Goal: Task Accomplishment & Management: Complete application form

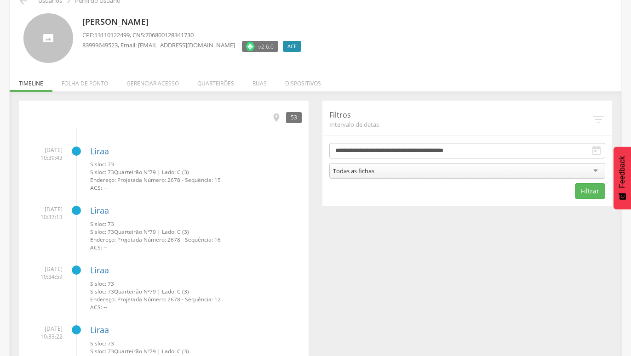
scroll to position [47, 0]
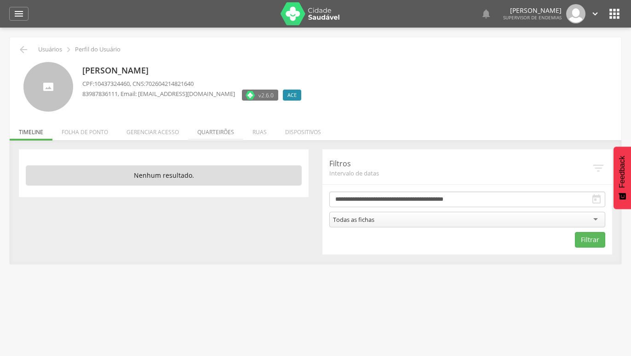
click at [222, 132] on li "Quarteirões" at bounding box center [215, 130] width 55 height 22
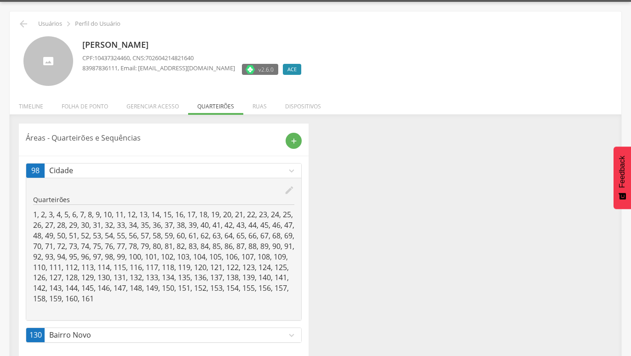
scroll to position [38, 0]
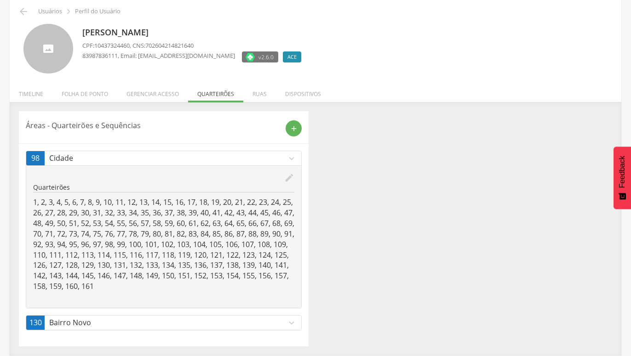
click at [290, 326] on icon "expand_more" at bounding box center [291, 323] width 10 height 10
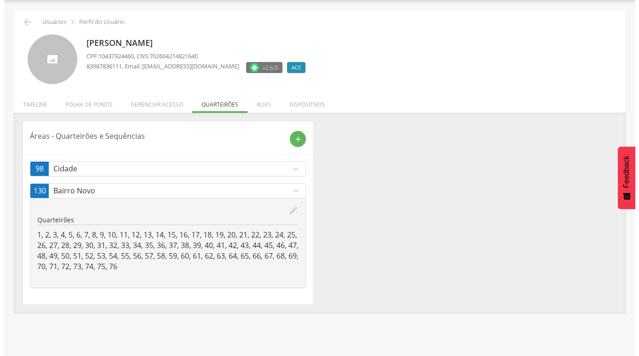
scroll to position [28, 0]
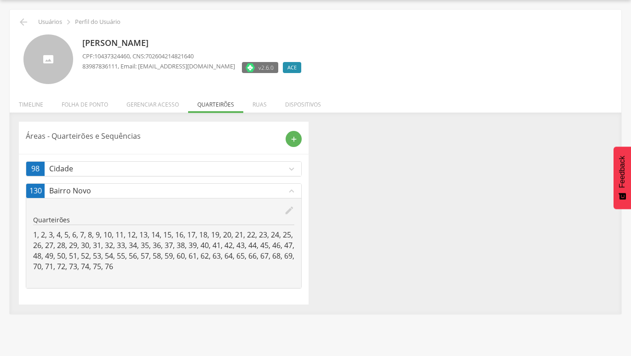
click at [290, 168] on icon "expand_more" at bounding box center [291, 169] width 10 height 10
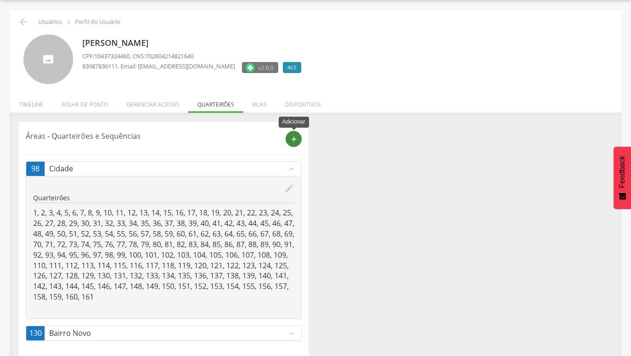
click at [292, 137] on icon "add" at bounding box center [294, 139] width 8 height 8
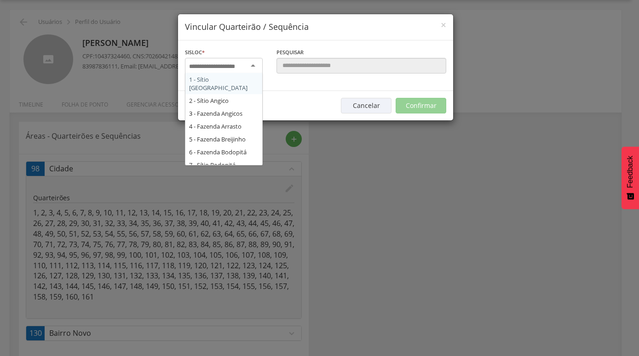
click at [257, 69] on div at bounding box center [224, 66] width 78 height 17
type input "**"
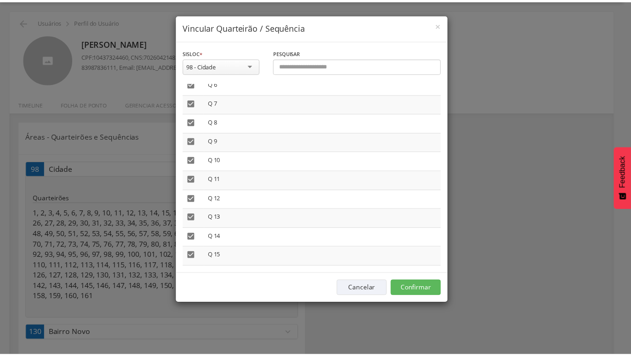
scroll to position [0, 0]
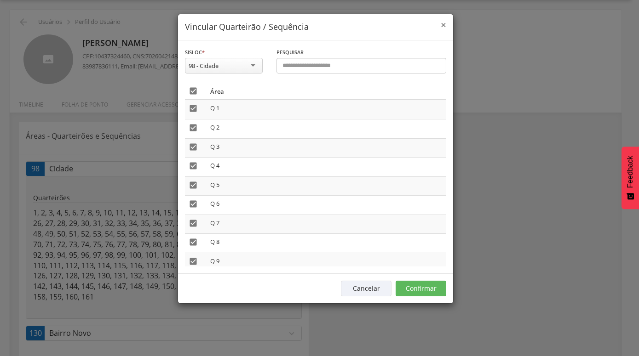
click at [445, 24] on span "×" at bounding box center [443, 24] width 6 height 13
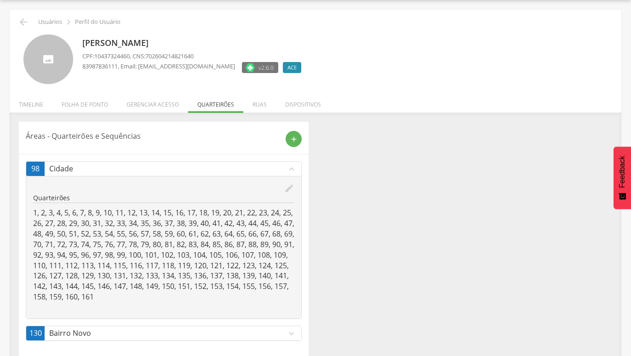
scroll to position [38, 0]
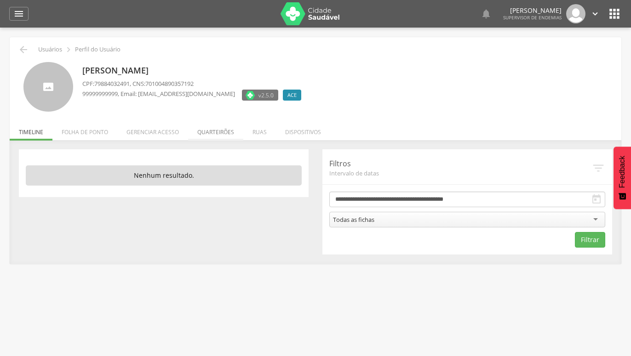
click at [214, 133] on li "Quarteirões" at bounding box center [215, 130] width 55 height 22
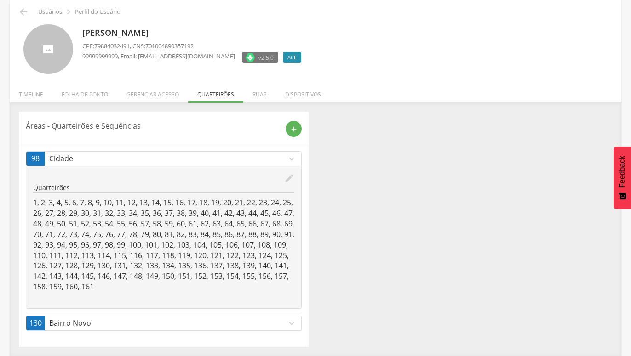
scroll to position [38, 0]
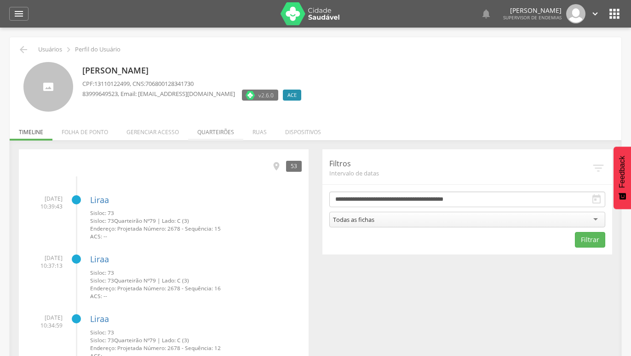
click at [218, 132] on li "Quarteirões" at bounding box center [215, 130] width 55 height 22
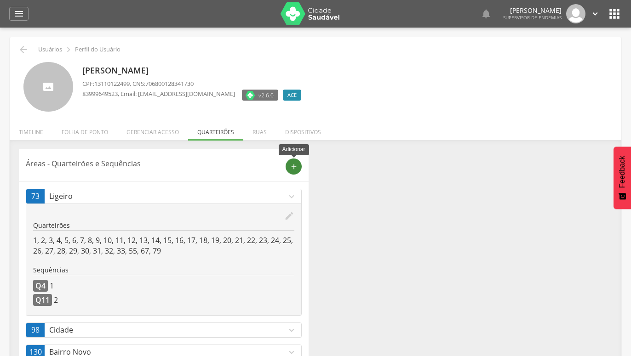
click at [294, 166] on icon "add" at bounding box center [294, 167] width 8 height 8
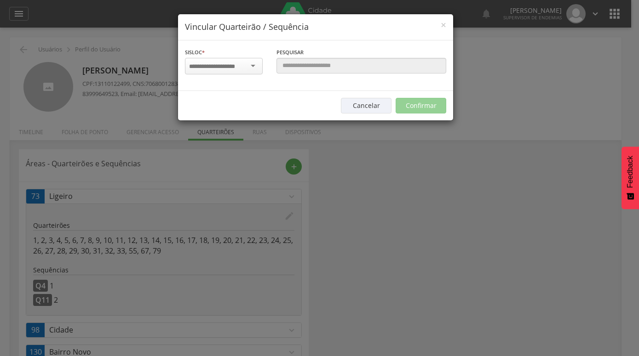
click at [255, 69] on div at bounding box center [224, 66] width 78 height 17
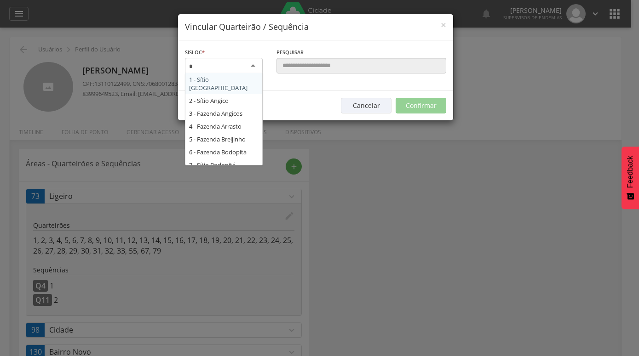
type input "**"
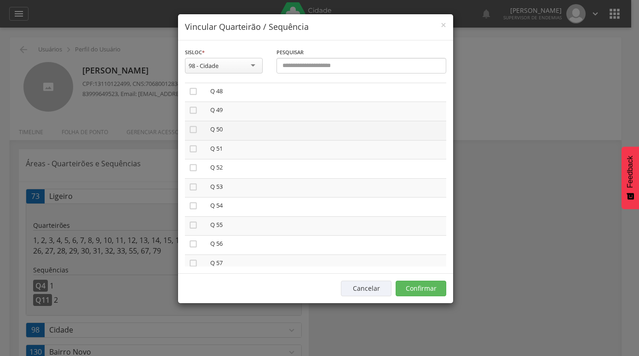
scroll to position [996, 0]
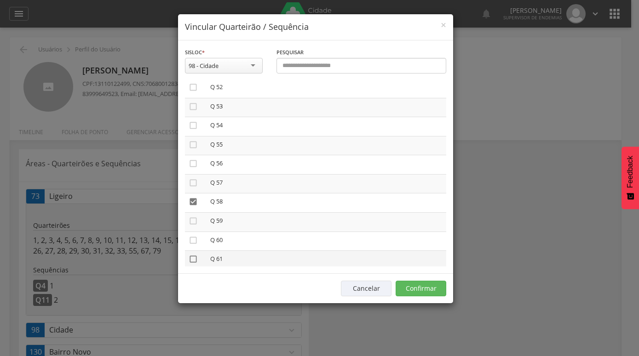
click at [193, 255] on icon "" at bounding box center [193, 259] width 9 height 9
click at [419, 289] on button "Confirmar" at bounding box center [420, 289] width 51 height 16
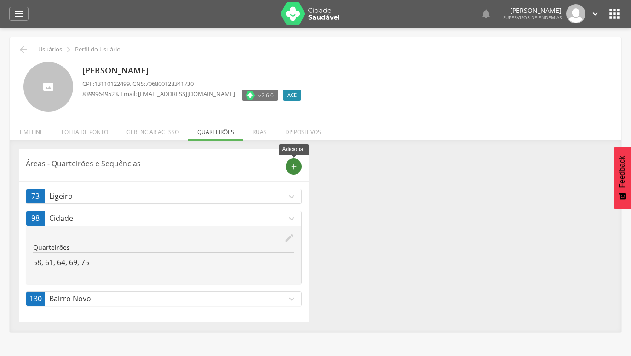
click at [292, 167] on icon "add" at bounding box center [294, 167] width 8 height 8
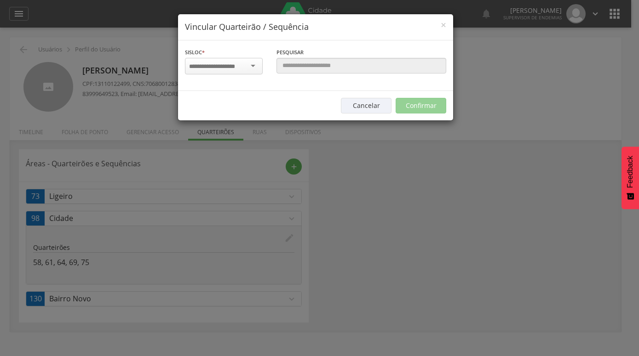
scroll to position [0, 0]
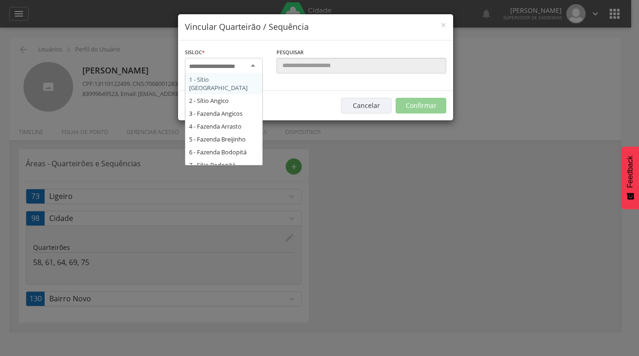
click at [256, 64] on div at bounding box center [224, 66] width 78 height 17
type input "**"
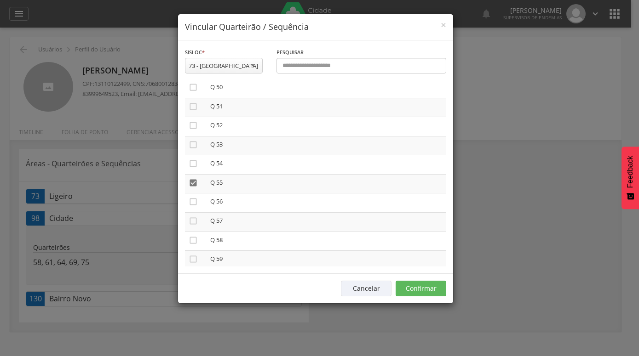
click at [423, 287] on button "Confirmar" at bounding box center [420, 289] width 51 height 16
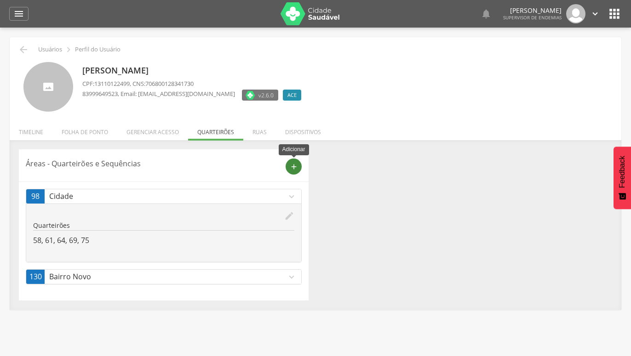
click at [293, 169] on icon "add" at bounding box center [294, 167] width 8 height 8
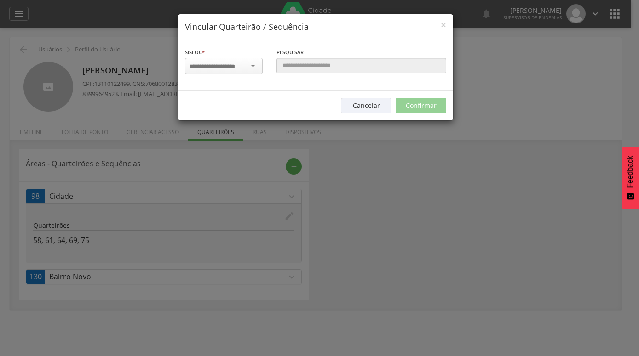
click at [256, 67] on div at bounding box center [224, 66] width 78 height 17
type input "***"
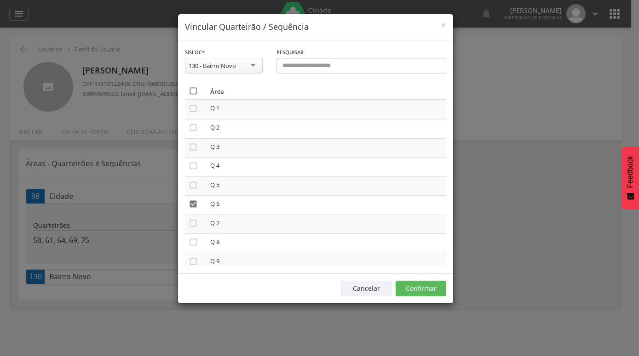
click at [194, 90] on icon "" at bounding box center [193, 90] width 9 height 9
click at [194, 91] on icon "" at bounding box center [193, 90] width 9 height 9
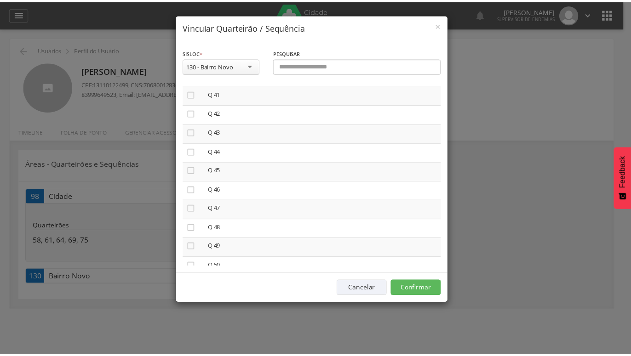
scroll to position [839, 0]
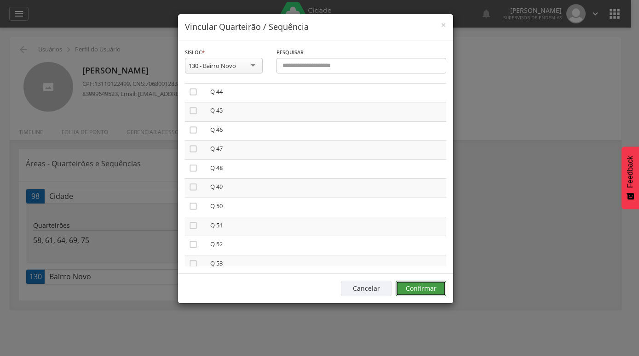
click at [412, 287] on button "Confirmar" at bounding box center [420, 289] width 51 height 16
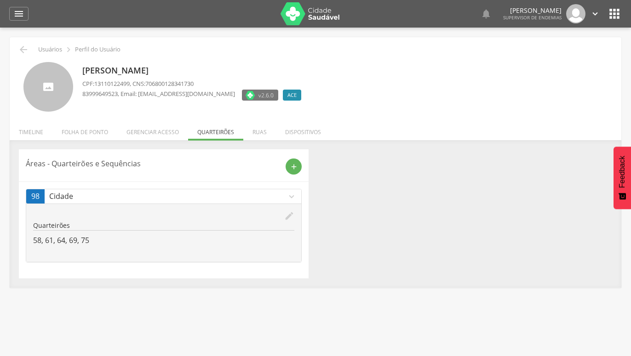
drag, startPoint x: 398, startPoint y: 208, endPoint x: 418, endPoint y: 193, distance: 24.6
click at [407, 204] on div "Áreas - Quarteirões e Sequências add 98 Cidade expand_more edit Quarteirões 58,…" at bounding box center [315, 213] width 607 height 129
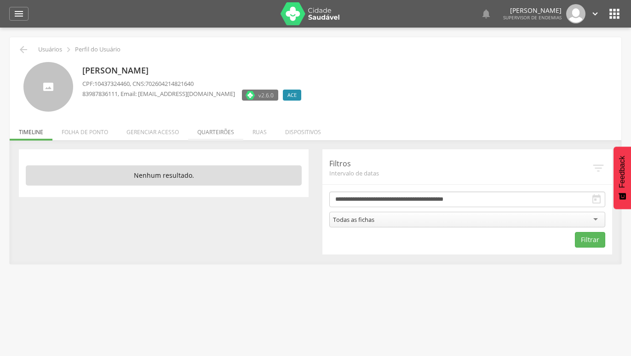
click at [217, 130] on li "Quarteirões" at bounding box center [215, 130] width 55 height 22
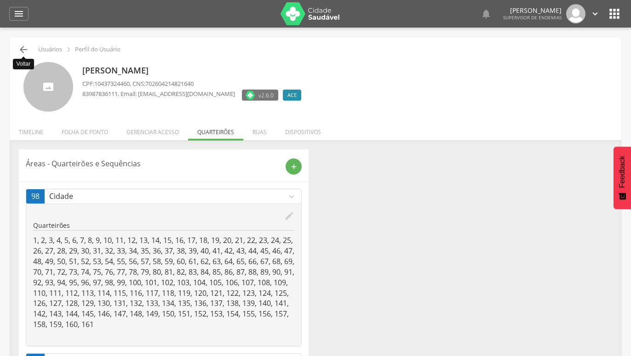
click at [23, 51] on icon "" at bounding box center [23, 49] width 11 height 11
